Goal: Information Seeking & Learning: Learn about a topic

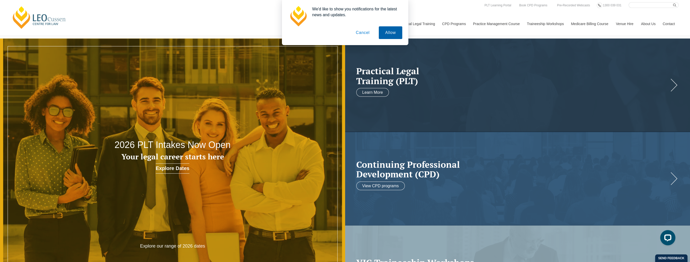
click at [387, 37] on button "Allow" at bounding box center [390, 32] width 23 height 13
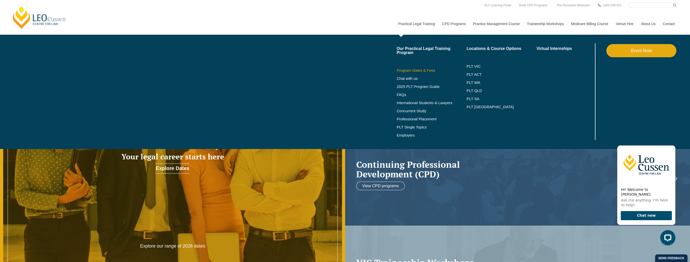
click at [419, 69] on link "Program Dates & Fees" at bounding box center [432, 70] width 70 height 4
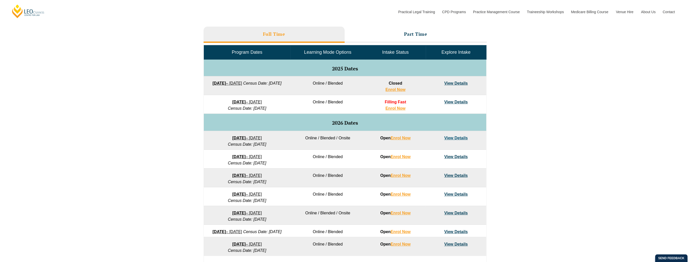
click at [456, 83] on link "View Details" at bounding box center [457, 83] width 24 height 4
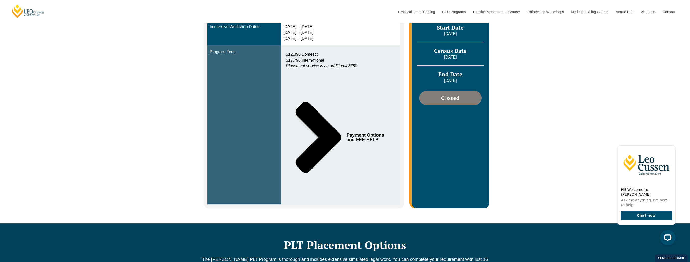
scroll to position [152, 0]
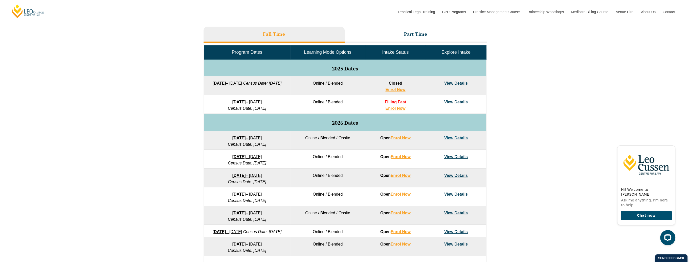
click at [455, 140] on td "View Details" at bounding box center [456, 140] width 60 height 19
click at [455, 136] on link "View Details" at bounding box center [457, 138] width 24 height 4
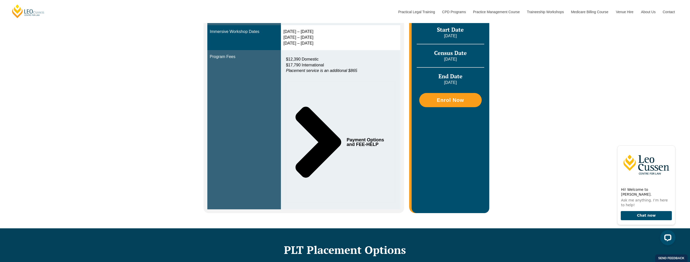
scroll to position [177, 0]
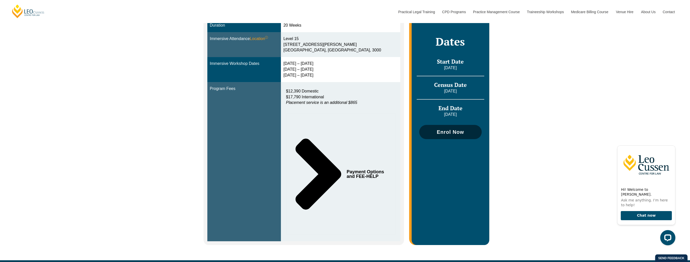
click at [430, 134] on link "Enrol Now" at bounding box center [450, 132] width 62 height 14
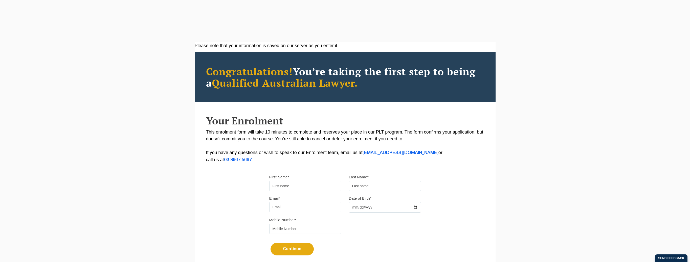
scroll to position [64, 0]
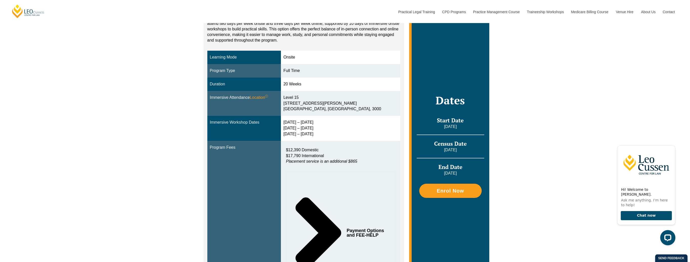
scroll to position [126, 0]
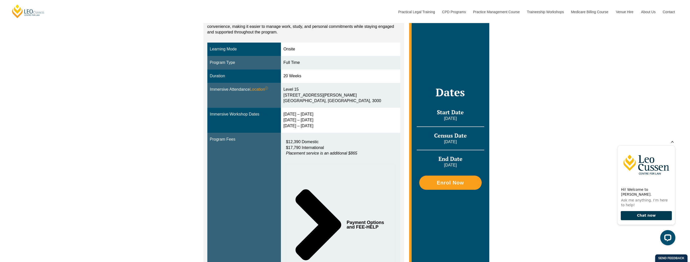
click at [630, 218] on button "Chat now" at bounding box center [646, 215] width 51 height 9
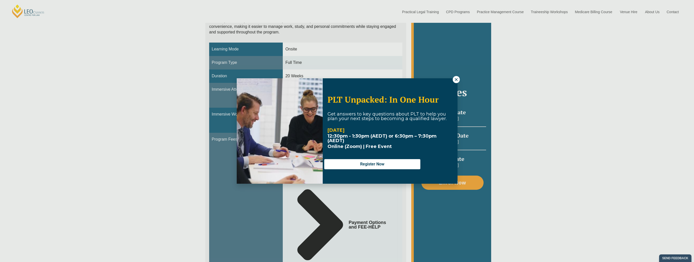
click at [455, 82] on button at bounding box center [456, 79] width 7 height 7
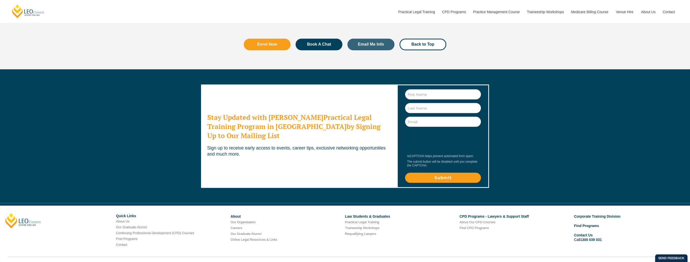
scroll to position [1639, 0]
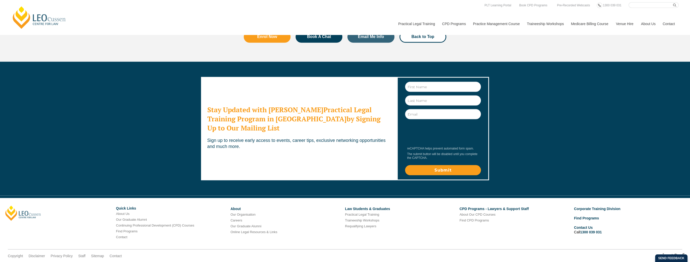
click at [638, 5] on input "Search here" at bounding box center [654, 5] width 50 height 6
type input "gst"
click at [673, 2] on button "submit" at bounding box center [676, 5] width 6 height 6
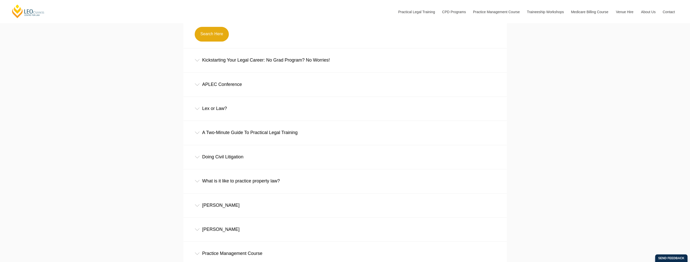
scroll to position [210, 0]
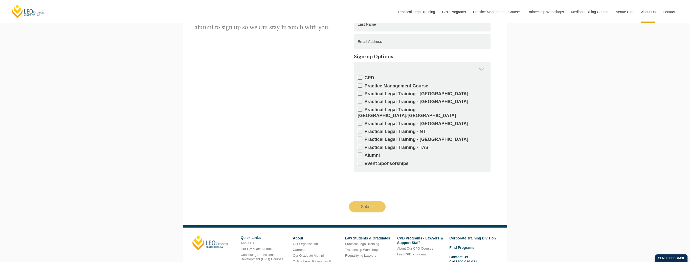
scroll to position [777, 0]
